Goal: Transaction & Acquisition: Download file/media

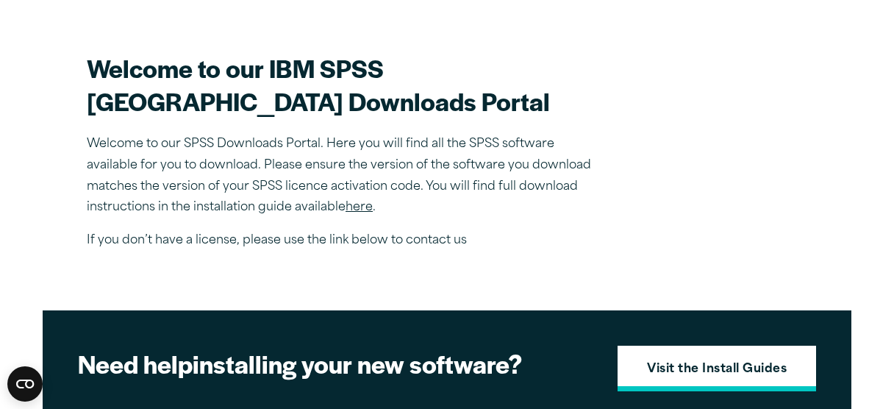
scroll to position [396, 0]
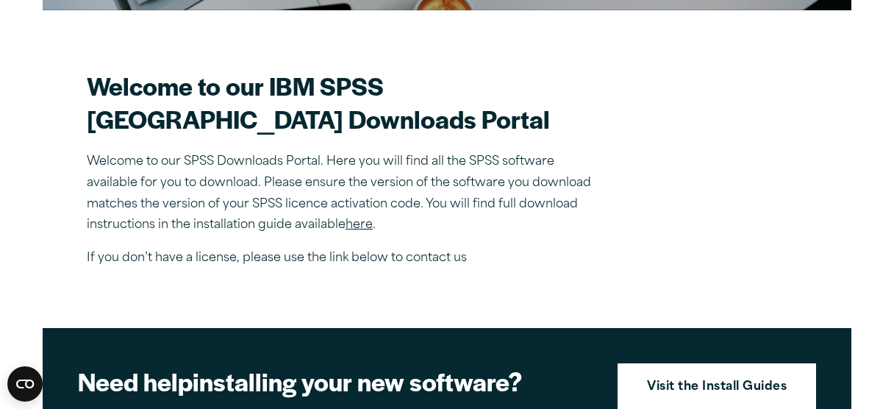
drag, startPoint x: 661, startPoint y: 306, endPoint x: 362, endPoint y: 254, distance: 304.3
click at [362, 231] on link "here" at bounding box center [358, 225] width 27 height 12
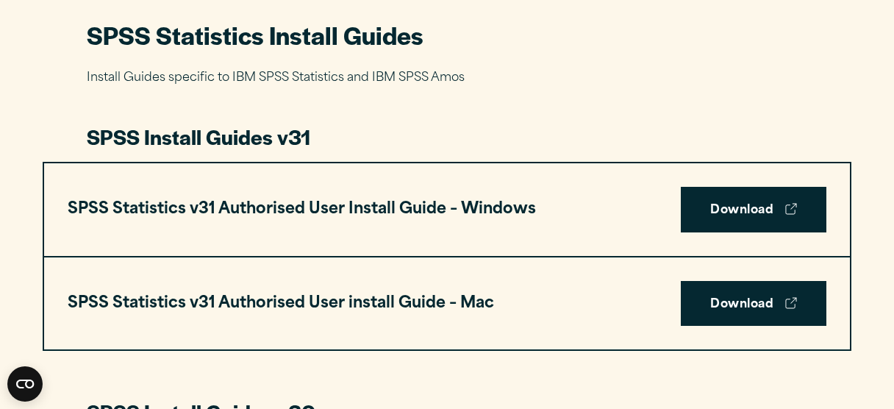
scroll to position [699, 0]
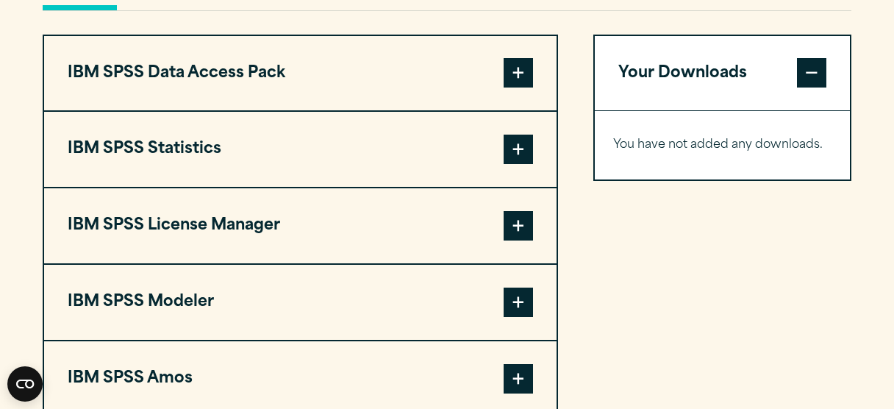
scroll to position [1138, 0]
click at [522, 164] on span at bounding box center [517, 148] width 29 height 29
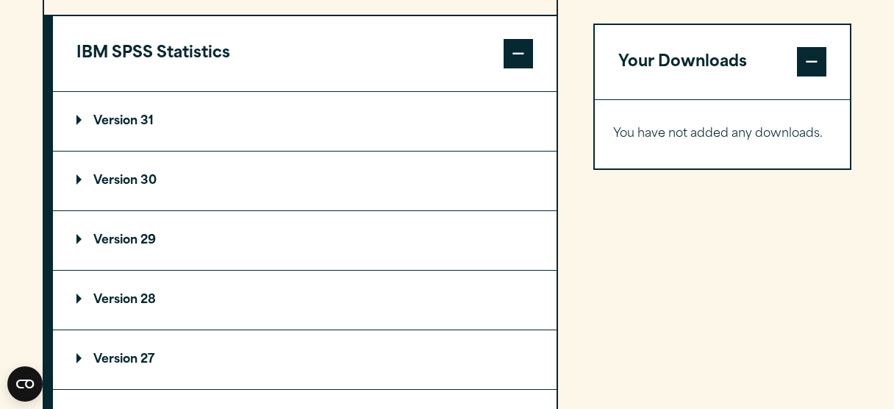
scroll to position [1234, 0]
click at [392, 150] on summary "Version 31" at bounding box center [304, 120] width 503 height 59
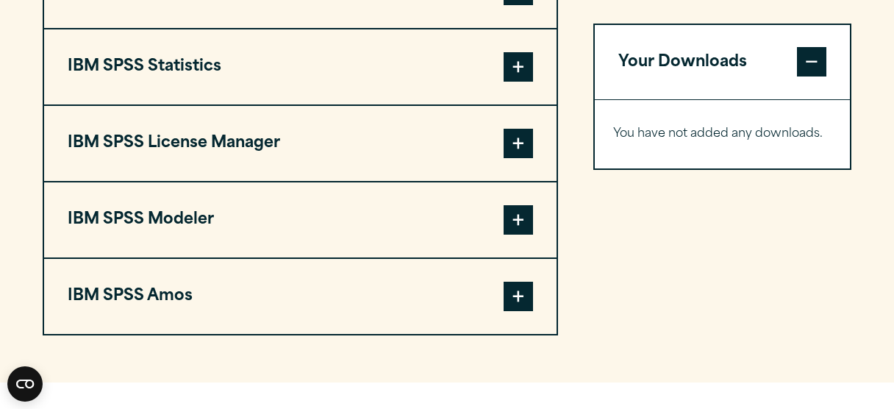
scroll to position [1237, 0]
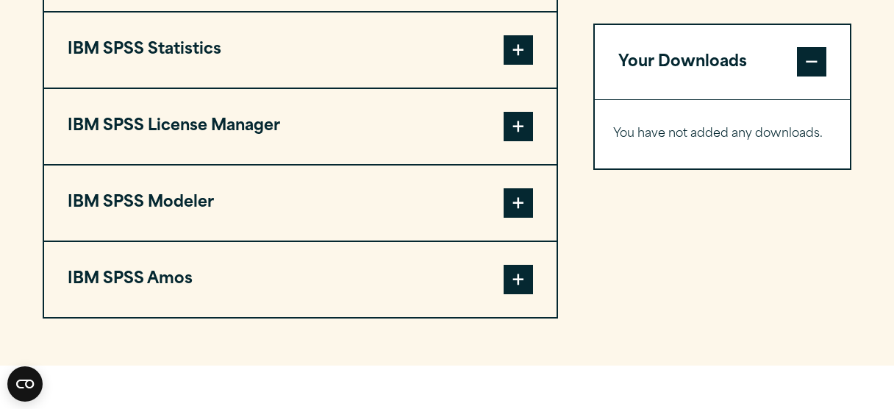
click at [450, 155] on button "IBM SPSS License Manager" at bounding box center [300, 126] width 512 height 75
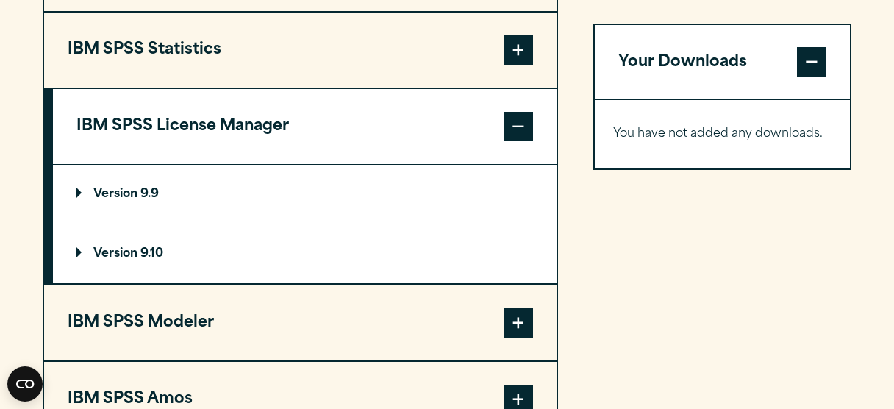
click at [527, 65] on span at bounding box center [517, 49] width 29 height 29
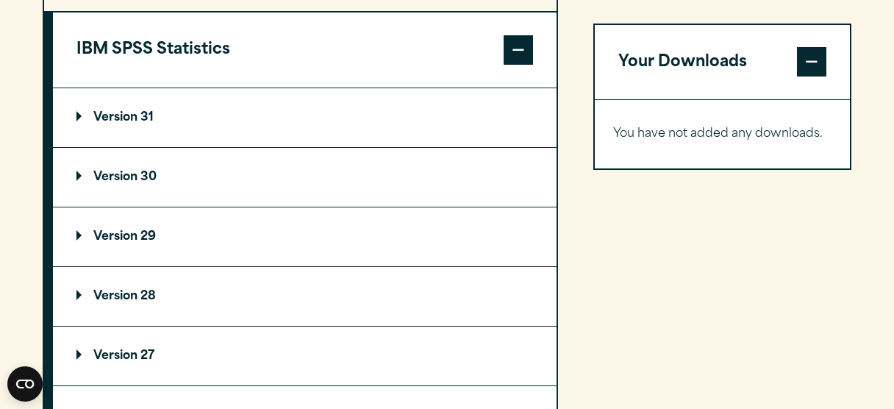
click at [266, 207] on summary "Version 30" at bounding box center [304, 177] width 503 height 59
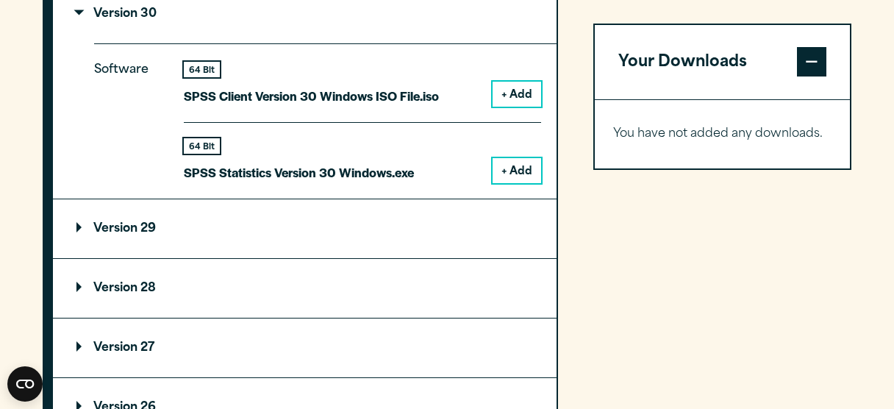
scroll to position [1401, 0]
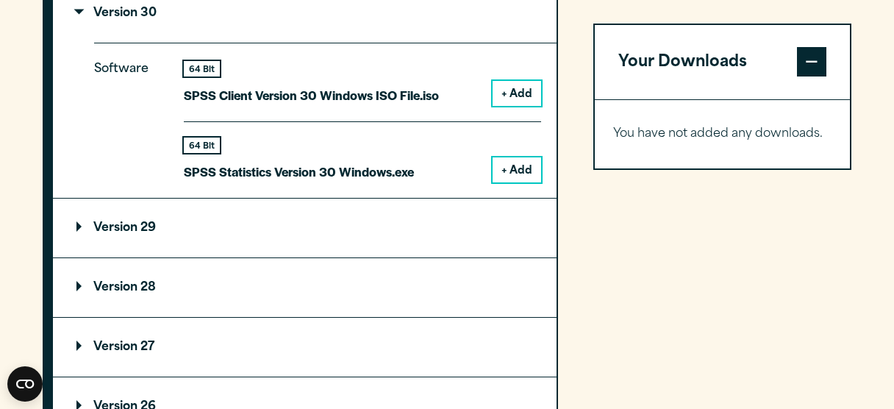
click at [536, 182] on button "+ Add" at bounding box center [516, 169] width 49 height 25
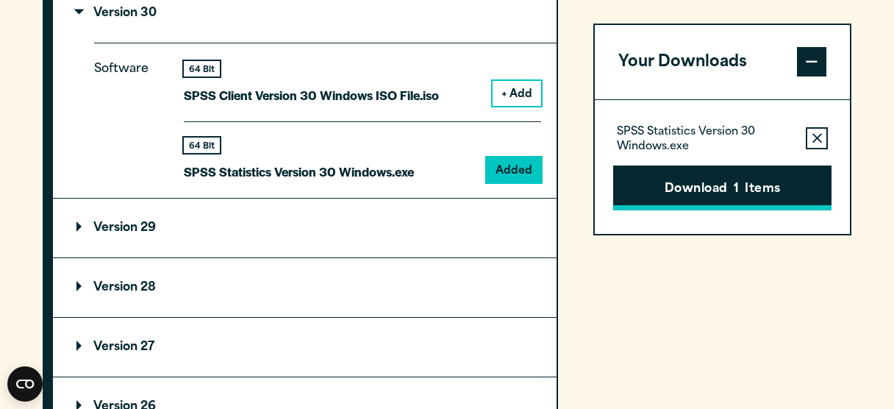
click at [736, 182] on span "1" at bounding box center [735, 189] width 5 height 19
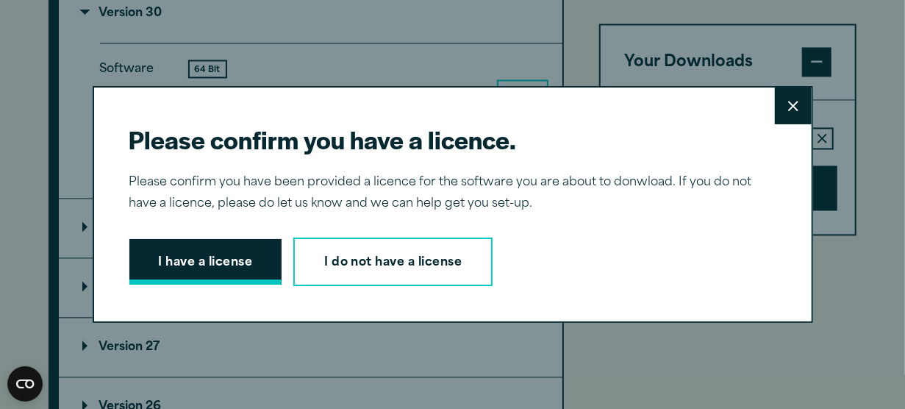
click at [190, 256] on button "I have a license" at bounding box center [205, 262] width 153 height 46
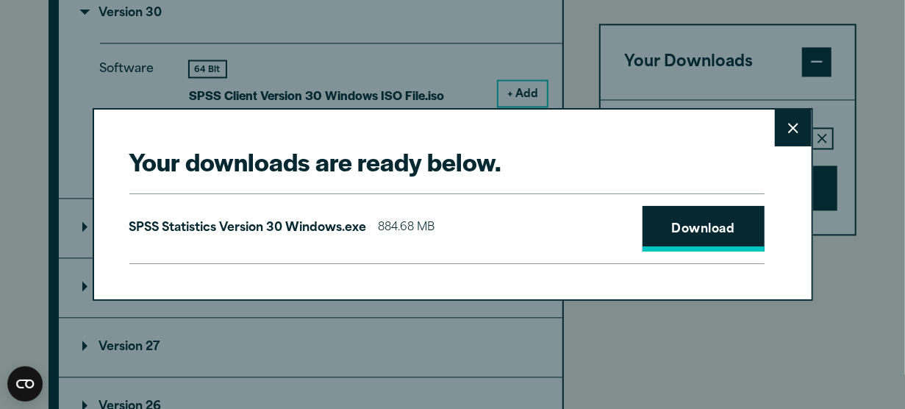
click at [725, 232] on link "Download" at bounding box center [703, 229] width 122 height 46
click at [466, 73] on div "Your downloads are ready below. Close SPSS Statistics Version 30 Windows.exe 88…" at bounding box center [452, 204] width 905 height 409
